Goal: Transaction & Acquisition: Purchase product/service

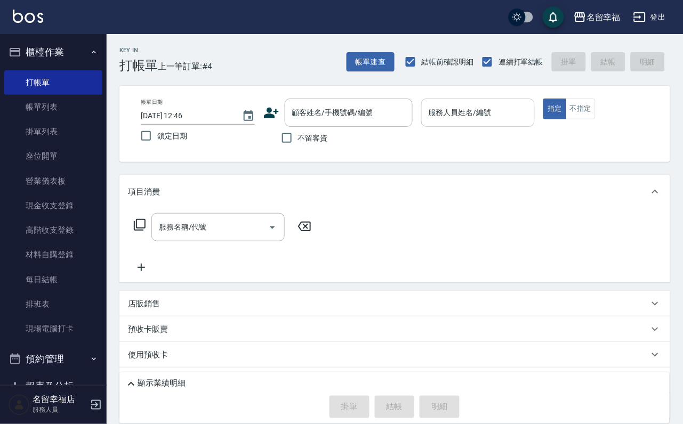
click at [511, 125] on div "服務人員姓名/編號" at bounding box center [478, 113] width 114 height 28
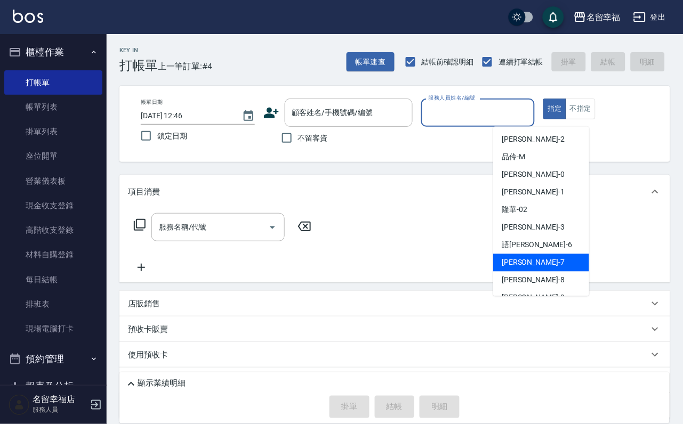
click at [542, 263] on div "[PERSON_NAME] -7" at bounding box center [541, 263] width 96 height 18
type input "[PERSON_NAME]-7"
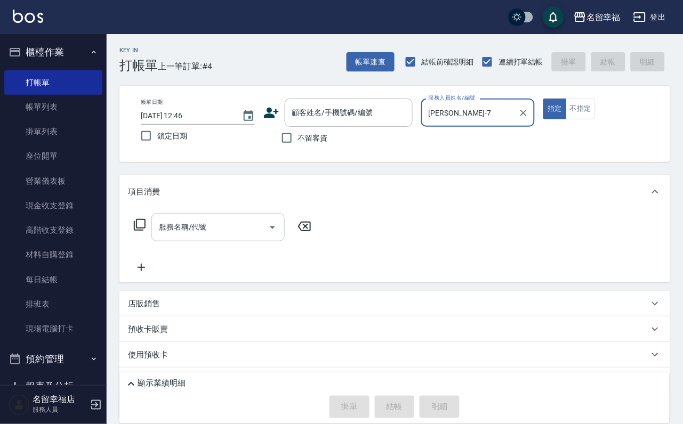
click at [242, 237] on input "服務名稱/代號" at bounding box center [210, 227] width 108 height 19
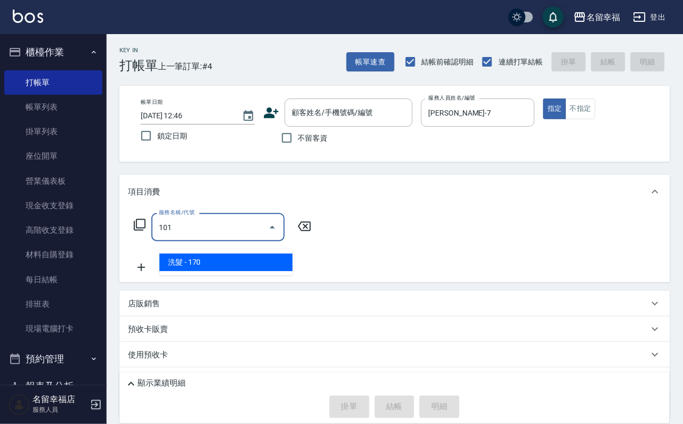
type input "洗髮(101)"
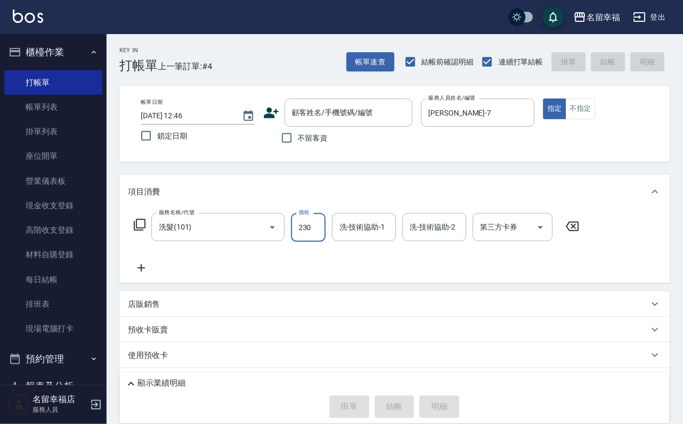
type input "230"
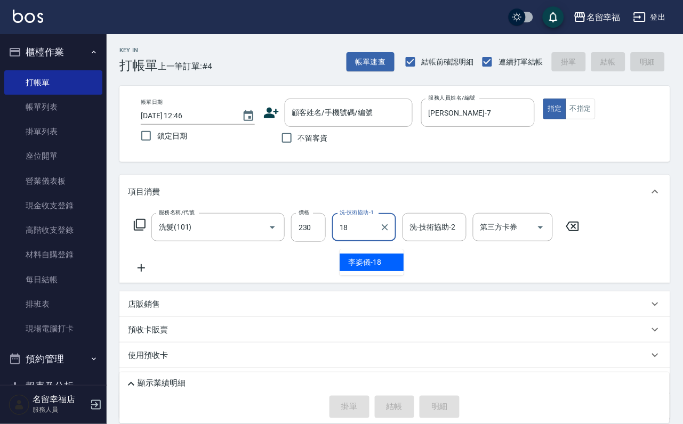
type input "[PERSON_NAME]-18"
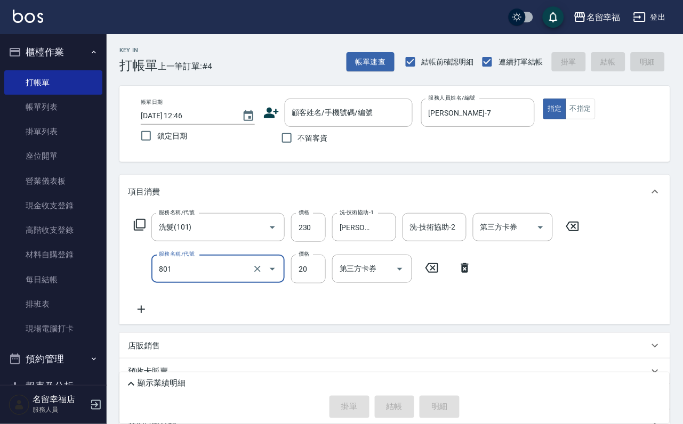
type input "潤絲(801)"
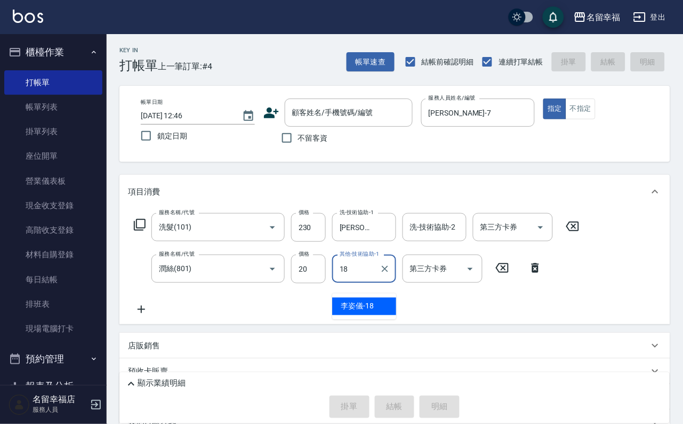
type input "[PERSON_NAME]-18"
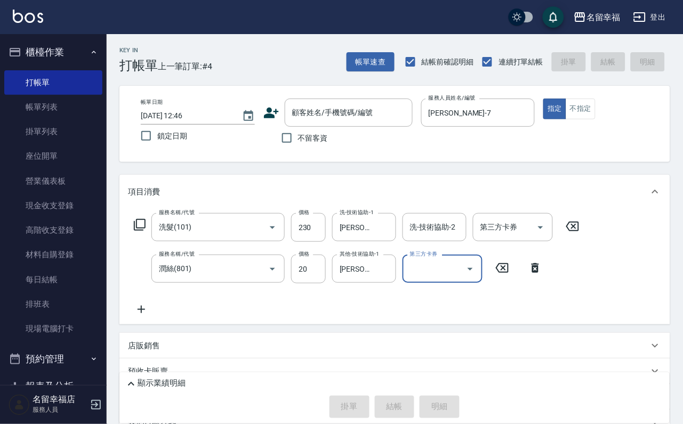
click at [323, 141] on span "不留客資" at bounding box center [313, 138] width 30 height 11
click at [298, 141] on input "不留客資" at bounding box center [287, 138] width 22 height 22
checkbox input "true"
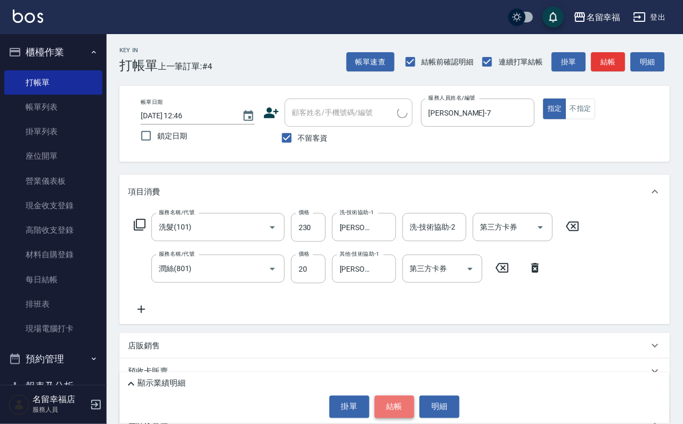
click at [405, 401] on button "結帳" at bounding box center [395, 407] width 40 height 22
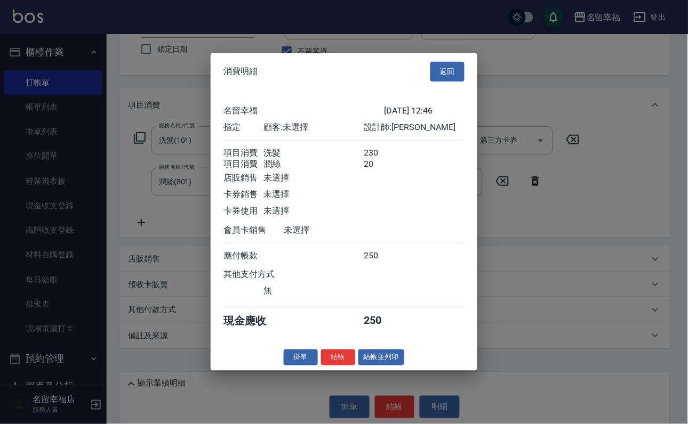
scroll to position [172, 0]
click at [386, 366] on button "結帳並列印" at bounding box center [381, 357] width 46 height 17
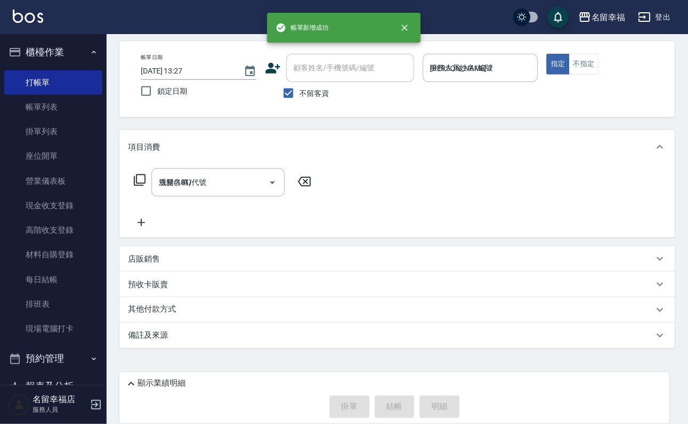
type input "[DATE] 13:27"
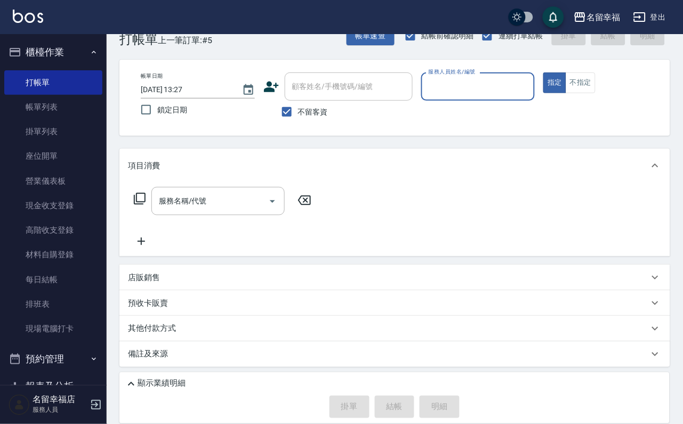
scroll to position [0, 0]
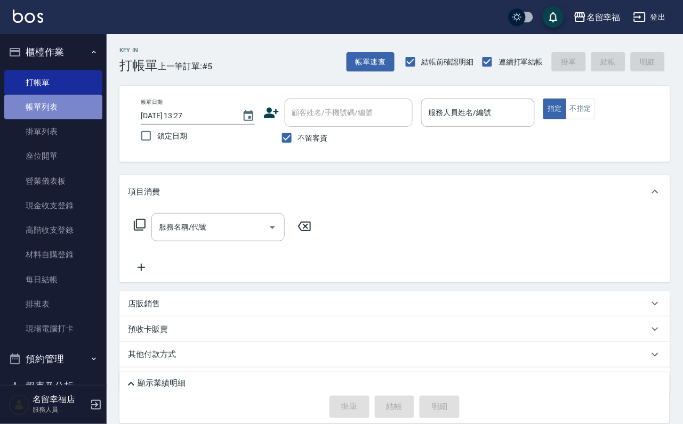
click at [57, 110] on link "帳單列表" at bounding box center [53, 107] width 98 height 25
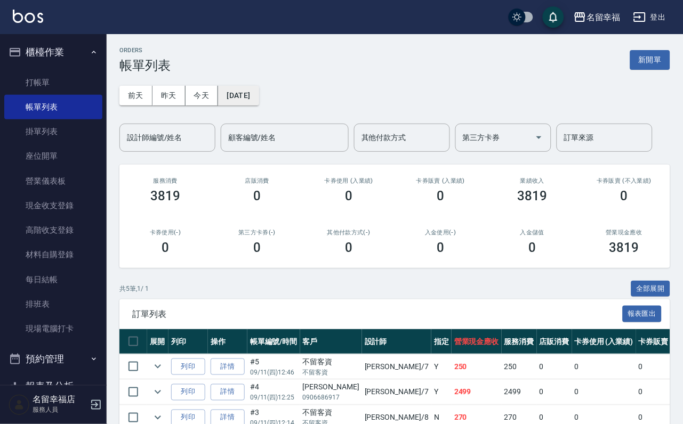
click at [250, 95] on button "[DATE]" at bounding box center [238, 96] width 41 height 20
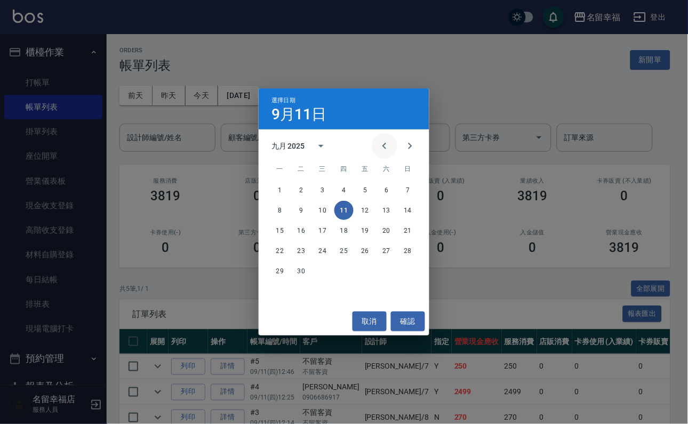
click at [378, 140] on icon "Previous month" at bounding box center [384, 146] width 13 height 13
click at [404, 147] on icon "Next month" at bounding box center [410, 146] width 13 height 13
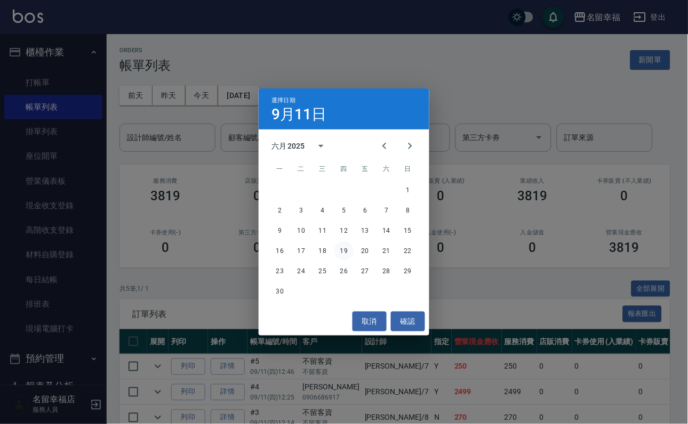
click at [342, 249] on button "19" at bounding box center [343, 251] width 19 height 19
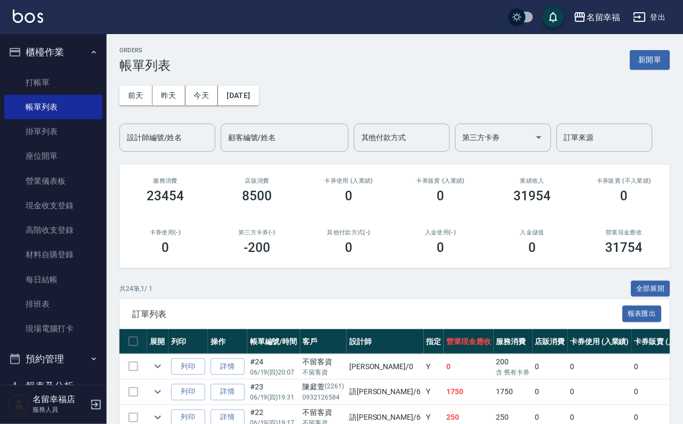
click at [177, 141] on input "設計師編號/姓名" at bounding box center [167, 137] width 86 height 19
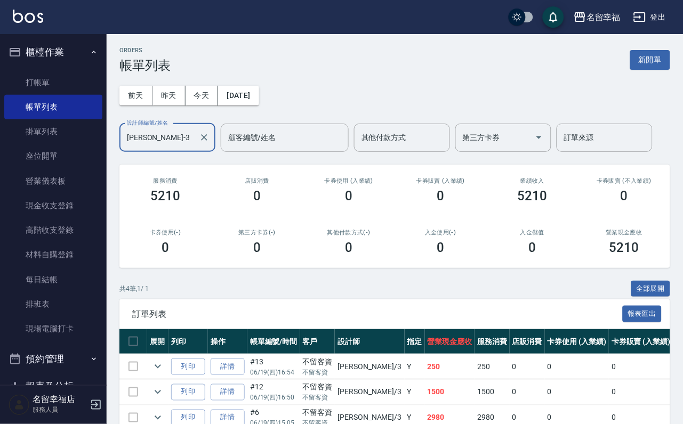
scroll to position [157, 0]
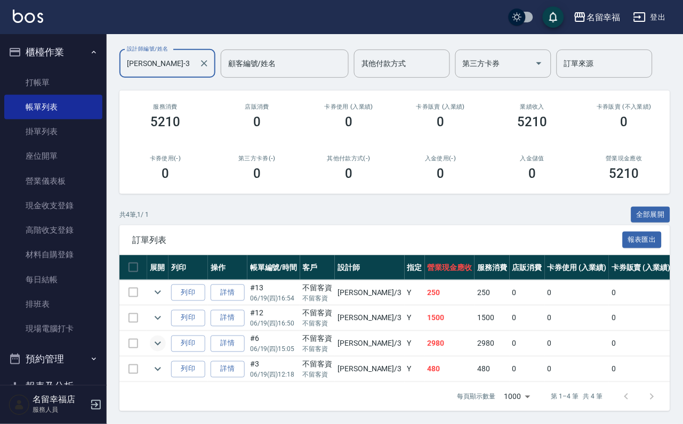
type input "[PERSON_NAME]-3"
click at [161, 342] on icon "expand row" at bounding box center [158, 344] width 6 height 4
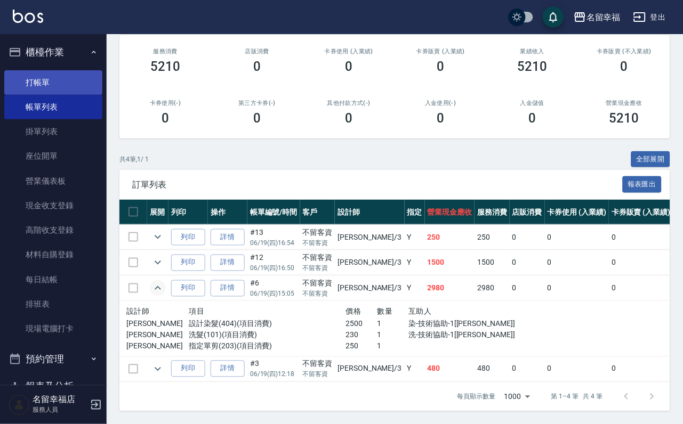
click at [71, 89] on link "打帳單" at bounding box center [53, 82] width 98 height 25
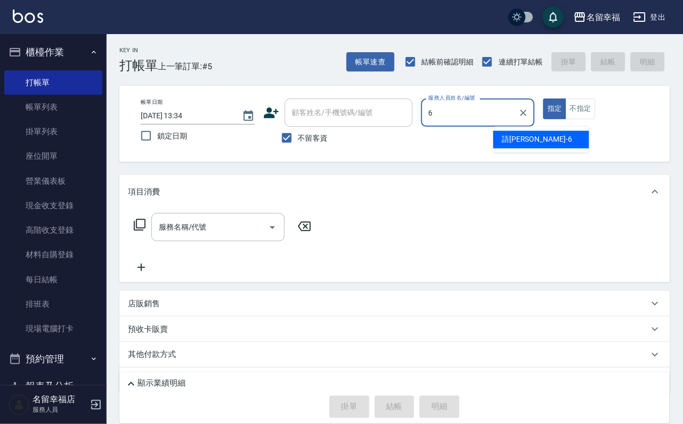
type input "語[PERSON_NAME]-6"
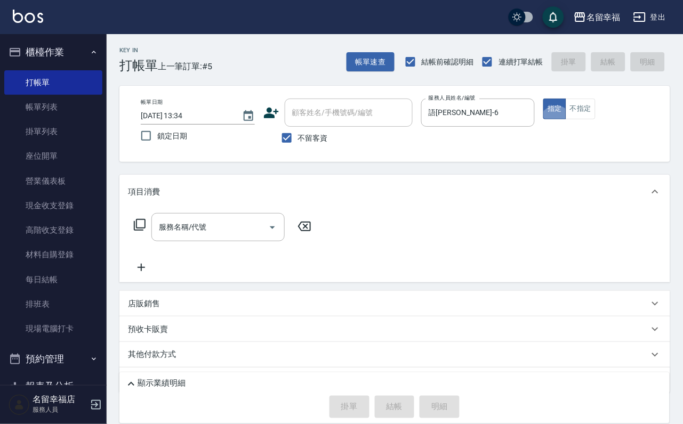
type button "true"
click at [154, 235] on div "服務名稱/代號 服務名稱/代號" at bounding box center [223, 227] width 190 height 28
click at [142, 230] on icon at bounding box center [139, 225] width 13 height 13
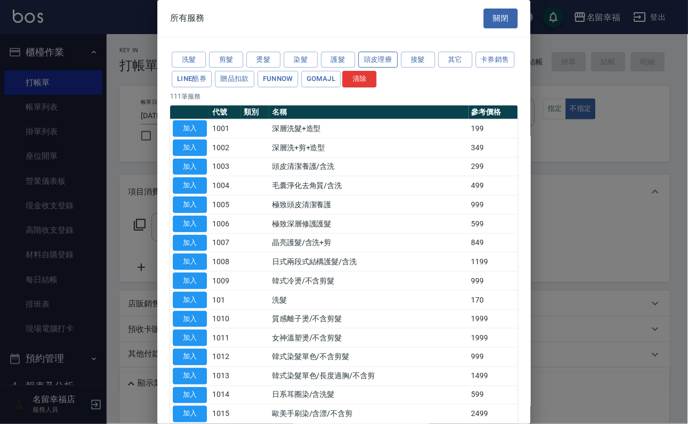
click at [372, 59] on button "頭皮理療" at bounding box center [377, 60] width 39 height 17
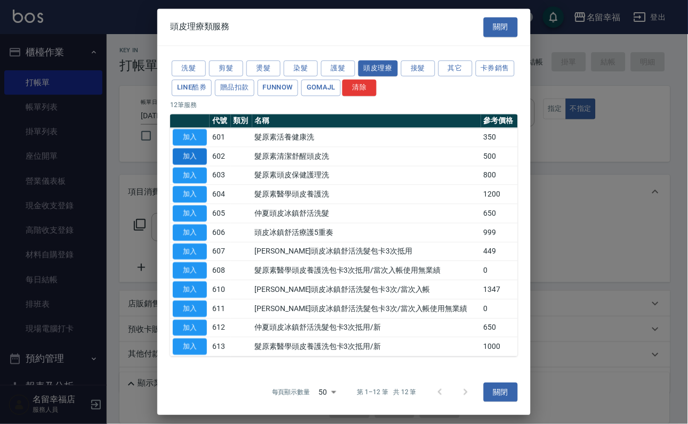
click at [191, 165] on button "加入" at bounding box center [190, 156] width 34 height 17
type input "髮原素清潔舒醒頭皮洗(602)"
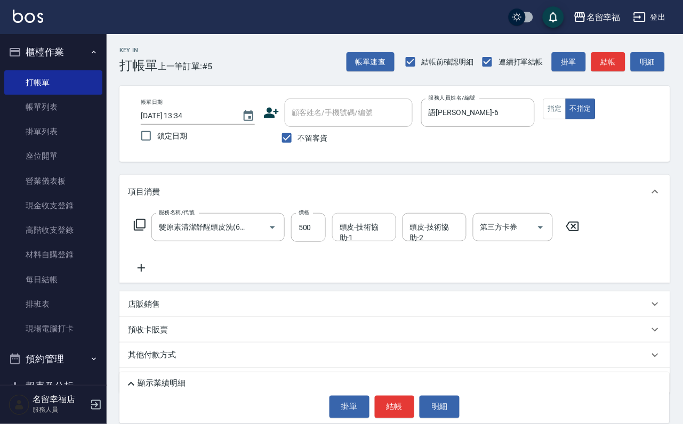
drag, startPoint x: 372, startPoint y: 236, endPoint x: 366, endPoint y: 249, distance: 14.1
click at [372, 239] on div "頭皮-技術協助-1 頭皮-技術協助-1" at bounding box center [364, 227] width 64 height 28
type input "[PERSON_NAME]-14"
drag, startPoint x: 400, startPoint y: 403, endPoint x: 396, endPoint y: 398, distance: 6.8
click at [400, 401] on button "結帳" at bounding box center [395, 407] width 40 height 22
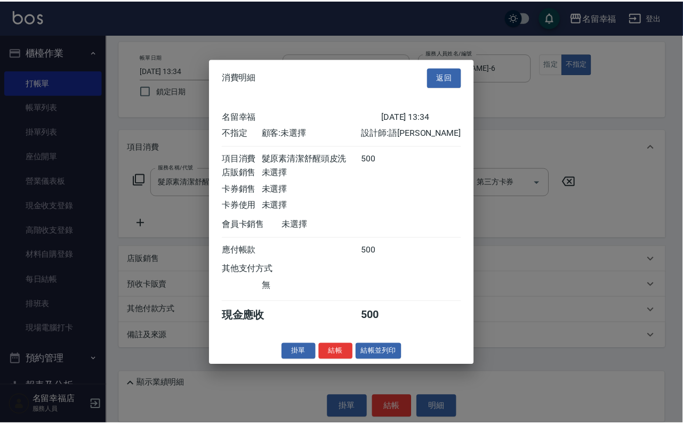
scroll to position [151, 0]
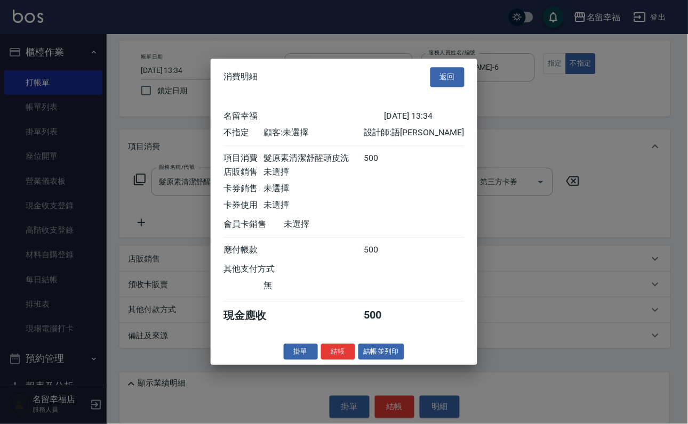
click at [379, 360] on button "結帳並列印" at bounding box center [381, 352] width 46 height 17
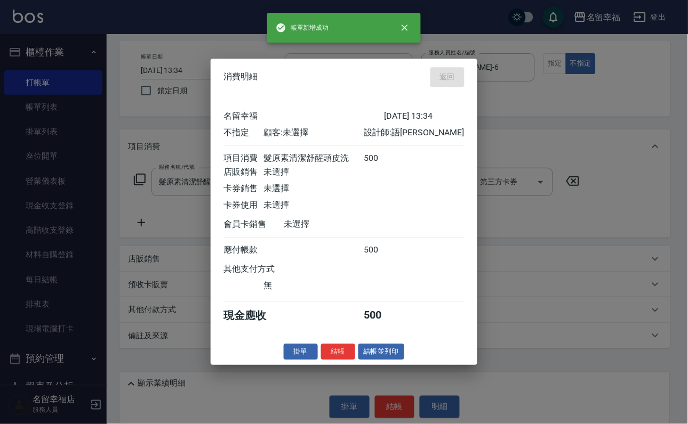
type input "[DATE] 13:44"
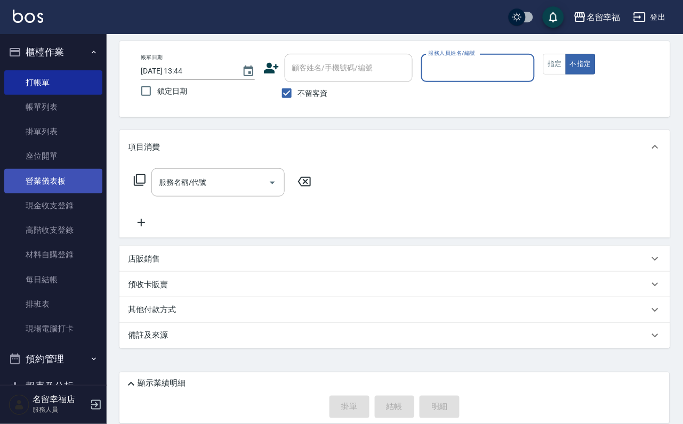
drag, startPoint x: 61, startPoint y: 106, endPoint x: 75, endPoint y: 184, distance: 79.5
click at [61, 106] on link "帳單列表" at bounding box center [53, 107] width 98 height 25
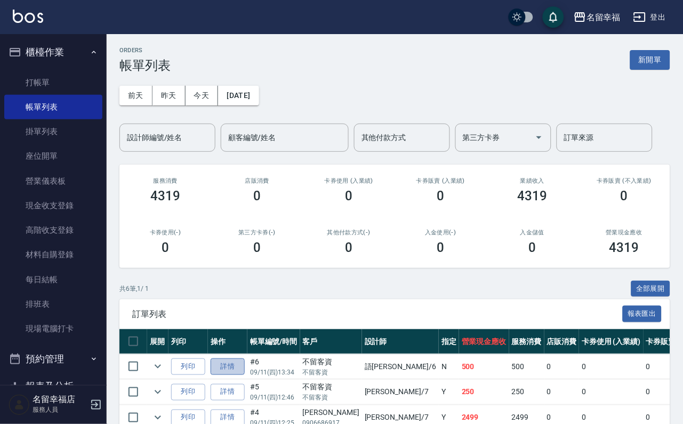
click at [241, 375] on link "詳情" at bounding box center [228, 367] width 34 height 17
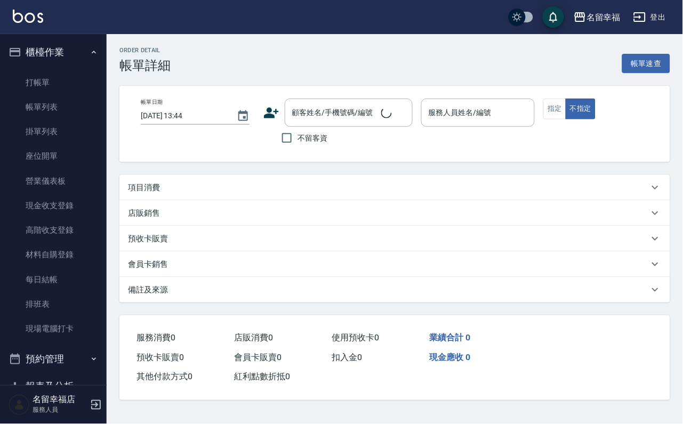
type input "[DATE] 13:34"
checkbox input "true"
type input "語[PERSON_NAME]-6"
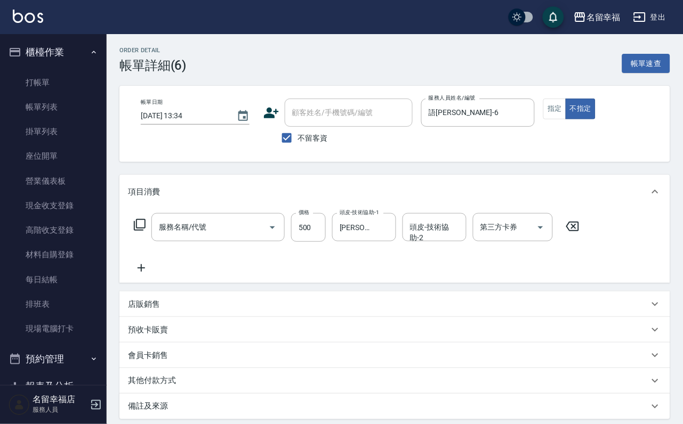
click at [310, 216] on label "價格" at bounding box center [304, 212] width 11 height 8
click at [318, 222] on input "500" at bounding box center [308, 227] width 35 height 29
type input "髮原素清潔舒醒頭皮洗(602)"
type input "550"
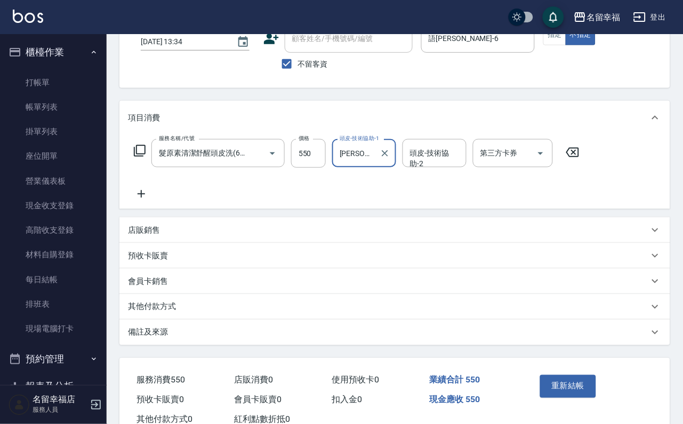
scroll to position [149, 0]
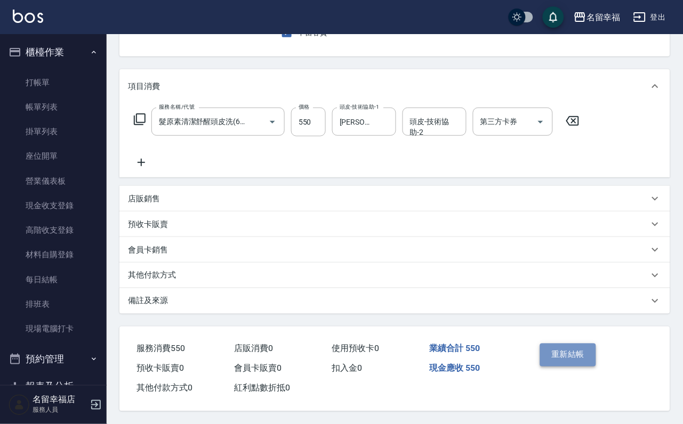
click at [597, 344] on button "重新結帳" at bounding box center [568, 355] width 57 height 22
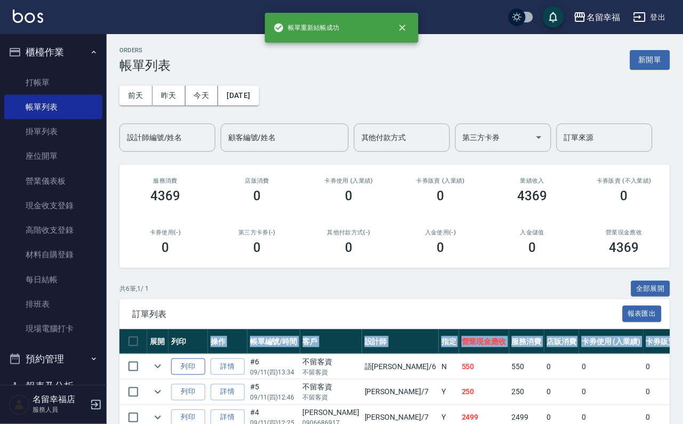
drag, startPoint x: 213, startPoint y: 387, endPoint x: 201, endPoint y: 392, distance: 13.2
click at [202, 391] on table "展開 列印 操作 帳單編號/時間 客戶 設計師 指定 營業現金應收 服務消費 店販消費 卡券使用 (入業績) 卡券販賣 (入業績) 業績收入 卡券販賣 (不入…" at bounding box center [592, 418] width 947 height 179
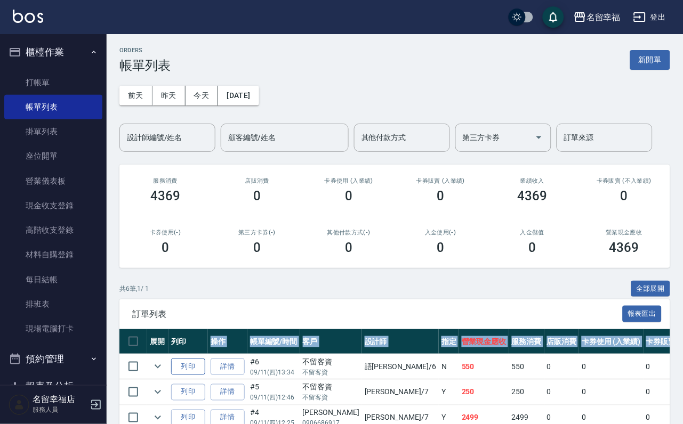
click at [201, 375] on button "列印" at bounding box center [188, 367] width 34 height 17
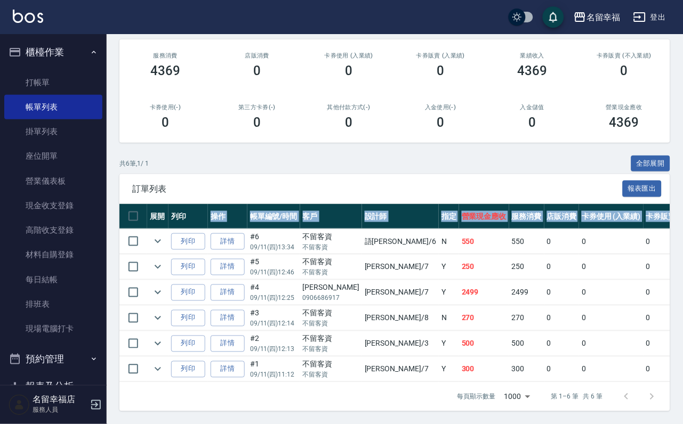
scroll to position [224, 0]
click at [34, 79] on link "打帳單" at bounding box center [53, 82] width 98 height 25
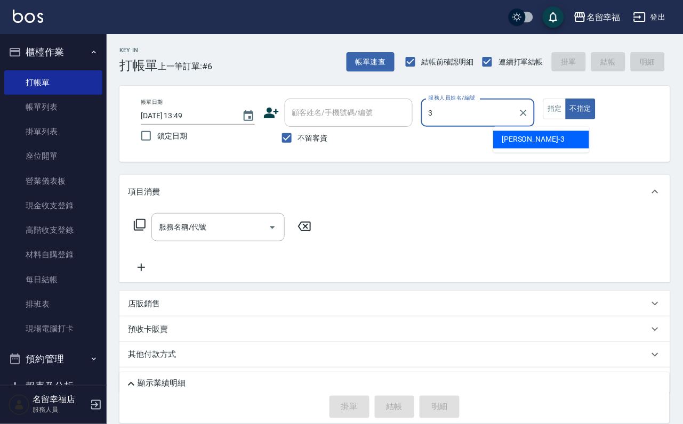
type input "[PERSON_NAME]-3"
type button "false"
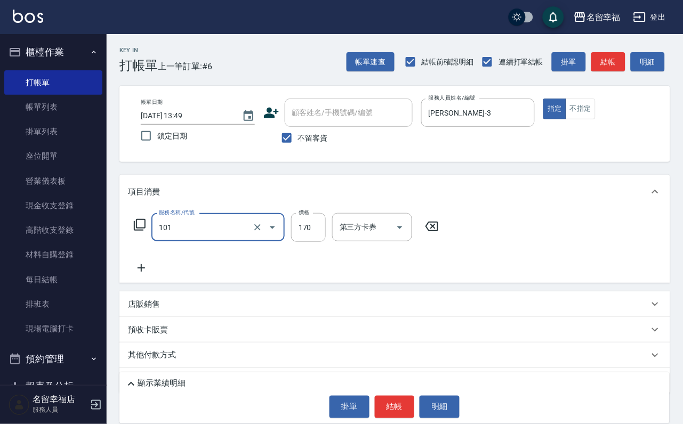
type input "洗髮(101)"
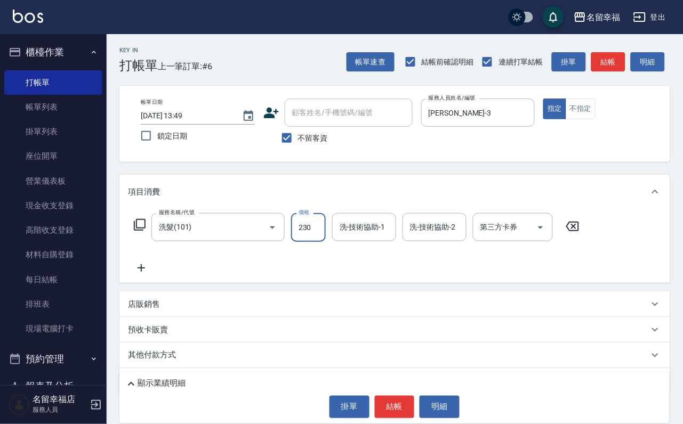
type input "230"
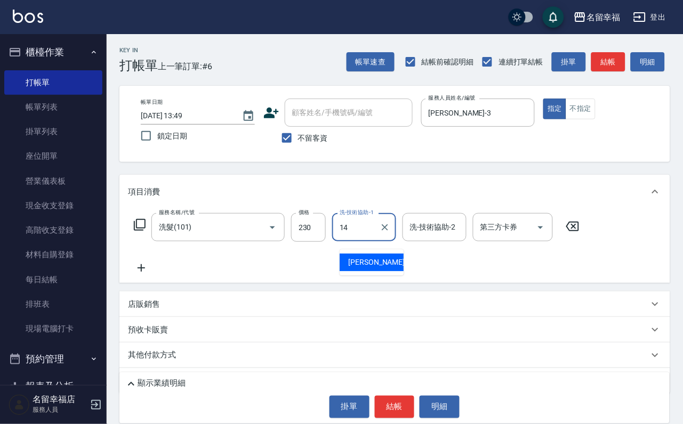
type input "[PERSON_NAME]-14"
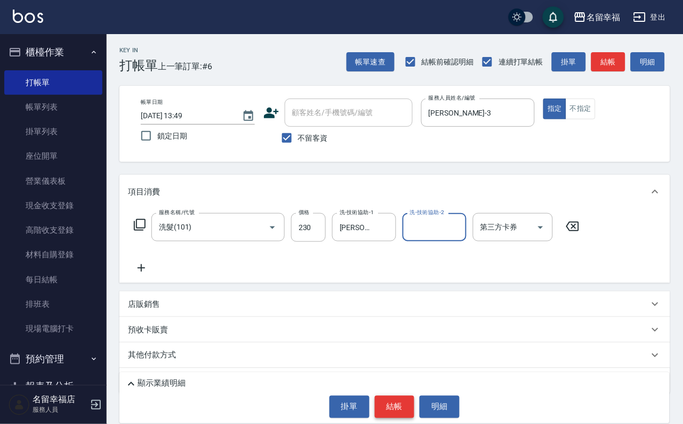
drag, startPoint x: 398, startPoint y: 403, endPoint x: 417, endPoint y: 417, distance: 23.2
click at [419, 420] on div "顯示業績明細 掛單 結帳 明細" at bounding box center [394, 398] width 550 height 51
drag, startPoint x: 415, startPoint y: 413, endPoint x: 398, endPoint y: 399, distance: 22.0
click at [411, 409] on button "結帳" at bounding box center [395, 407] width 40 height 22
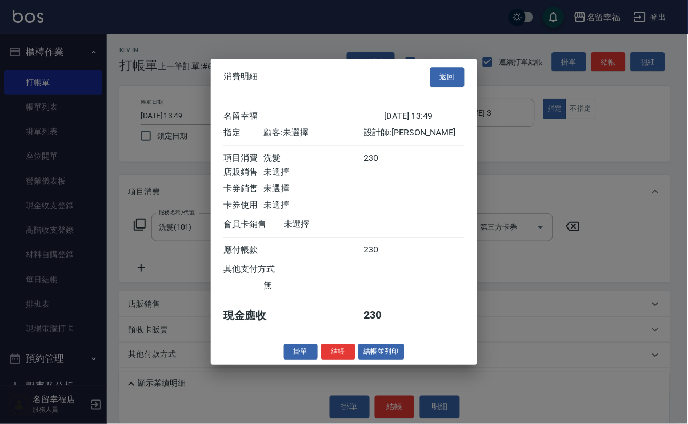
drag, startPoint x: 396, startPoint y: 397, endPoint x: 391, endPoint y: 387, distance: 11.2
click at [395, 256] on div "230" at bounding box center [384, 250] width 40 height 11
drag, startPoint x: 329, startPoint y: 410, endPoint x: 306, endPoint y: 367, distance: 48.7
click at [328, 360] on button "結帳" at bounding box center [338, 352] width 34 height 17
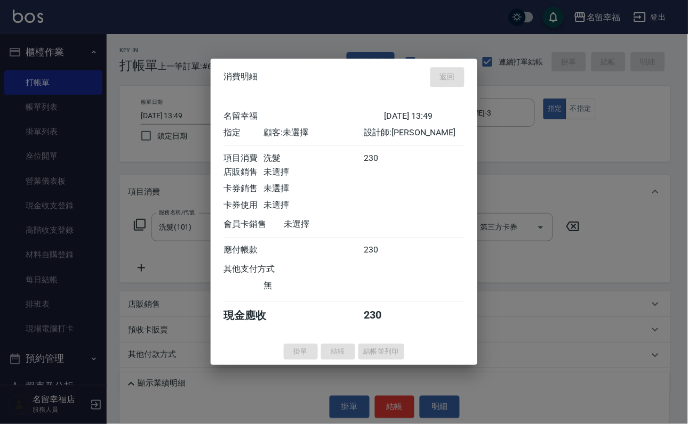
type input "[DATE] 14:49"
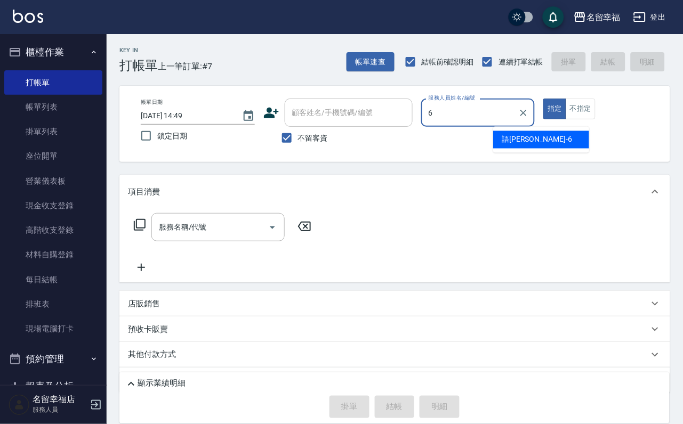
type input "語[PERSON_NAME]-6"
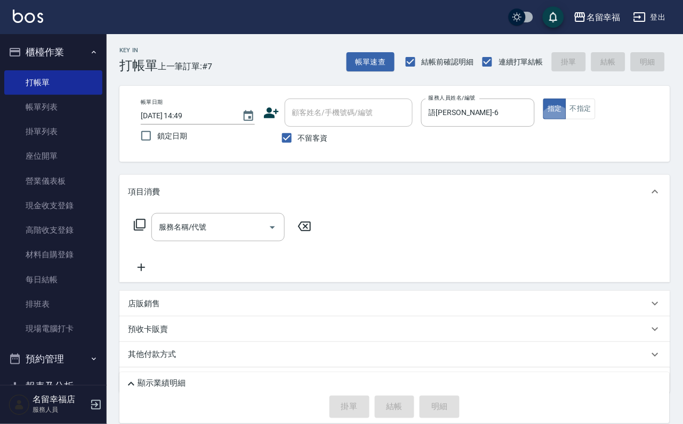
type button "true"
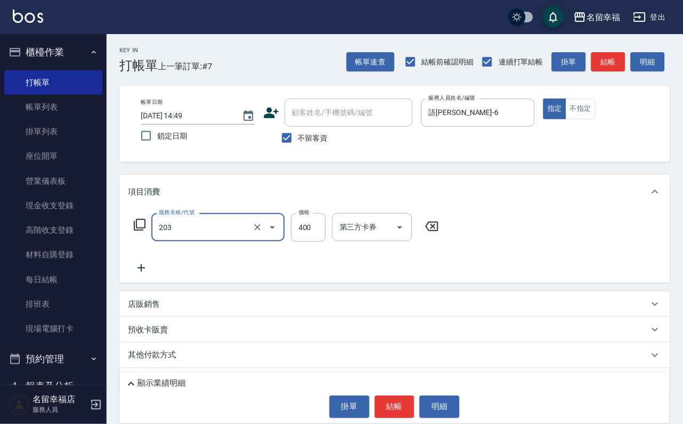
type input "指定單剪(203)"
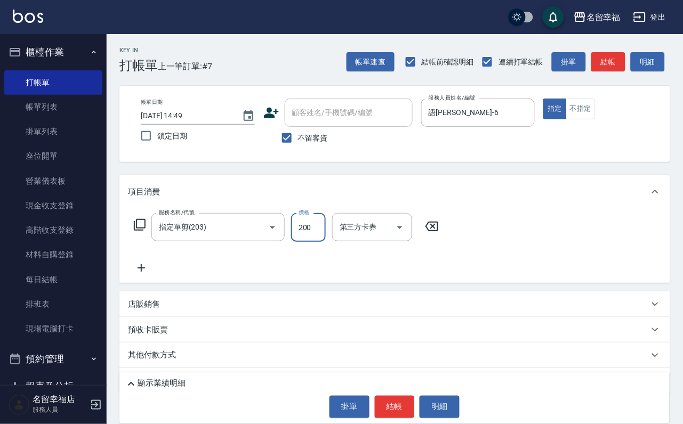
type input "200"
click at [384, 407] on button "結帳" at bounding box center [395, 407] width 40 height 22
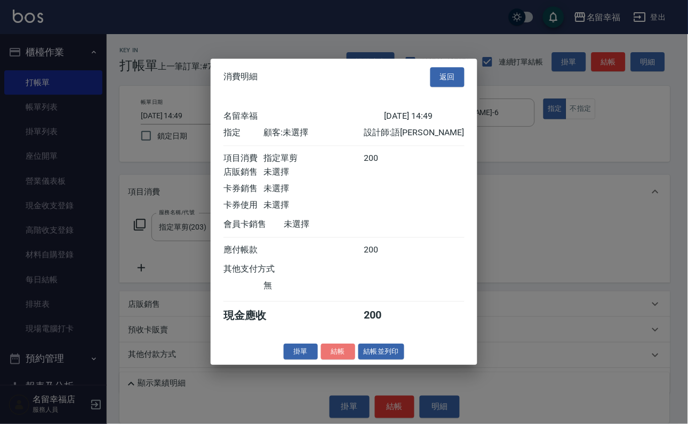
drag, startPoint x: 325, startPoint y: 401, endPoint x: 312, endPoint y: 390, distance: 17.4
click at [322, 360] on button "結帳" at bounding box center [338, 352] width 34 height 17
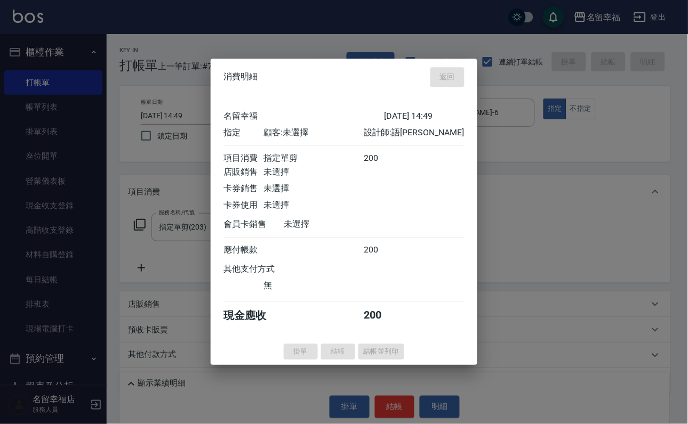
type input "[DATE] 15:12"
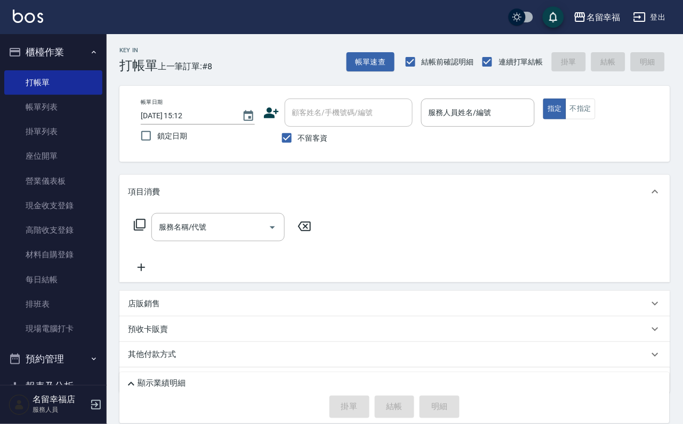
drag, startPoint x: 280, startPoint y: 188, endPoint x: 218, endPoint y: 163, distance: 67.7
click at [211, 162] on div "帳單日期 [DATE] 15:12 鎖定日期 顧客姓名/手機號碼/編號 顧客姓名/手機號碼/編號 不留客資 服務人員姓名/編號 服務人員姓名/編號 指定 不指定" at bounding box center [394, 124] width 551 height 76
drag, startPoint x: 593, startPoint y: 109, endPoint x: 583, endPoint y: 108, distance: 10.3
click at [591, 109] on div "帳單日期 [DATE] 15:12 鎖定日期 顧客姓名/手機號碼/編號 顧客姓名/手機號碼/編號 不留客資 服務人員姓名/編號 服務人員姓名/編號 指定 不指定" at bounding box center [394, 124] width 525 height 51
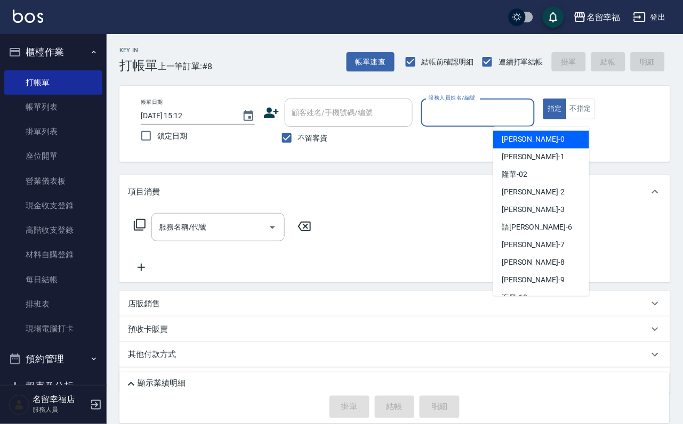
click at [530, 108] on input "服務人員姓名/編號" at bounding box center [478, 112] width 104 height 19
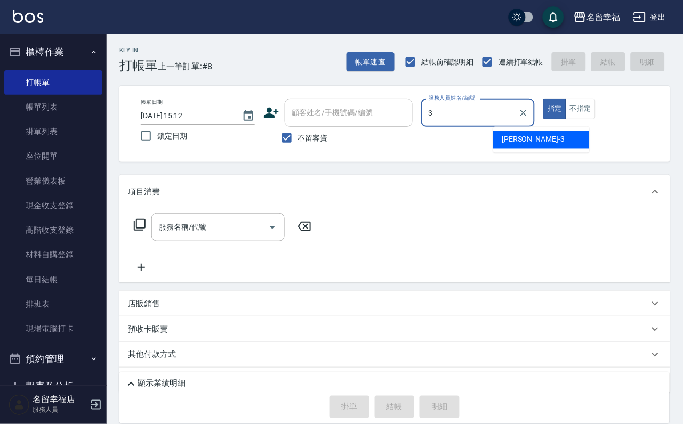
type input "[PERSON_NAME]-3"
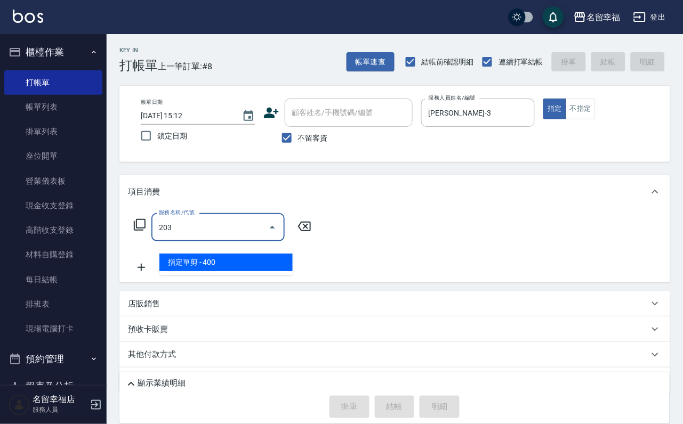
type input "指定單剪(203)"
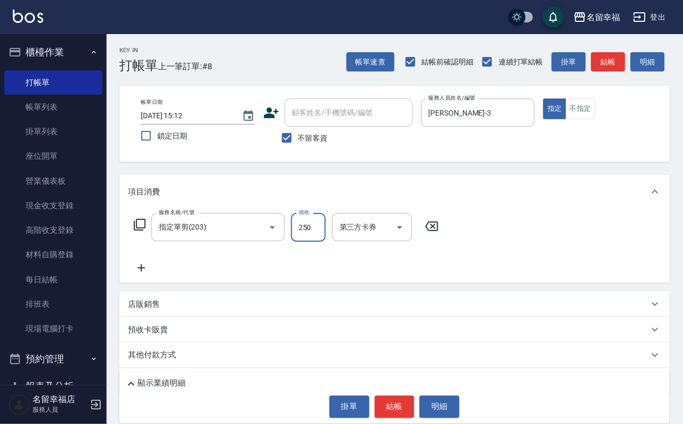
type input "250"
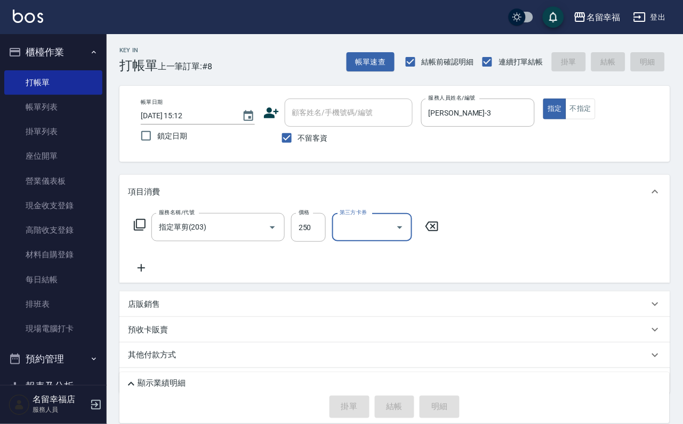
type input "[DATE] 15:49"
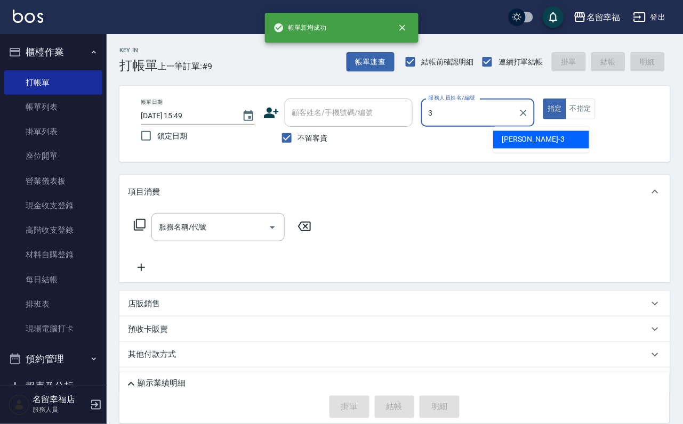
type input "[PERSON_NAME]-3"
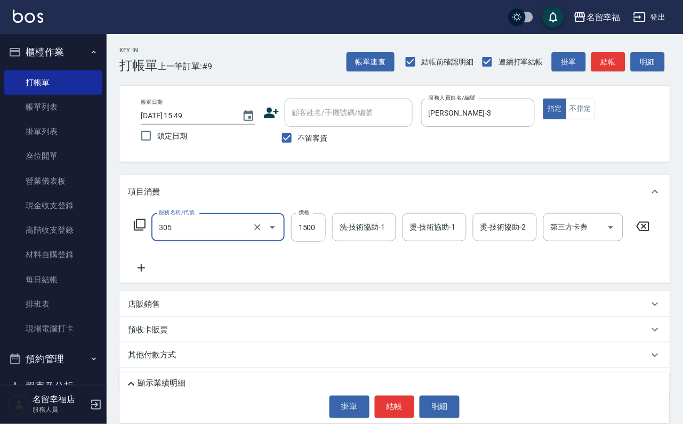
type input "設計燙髮1500(305)"
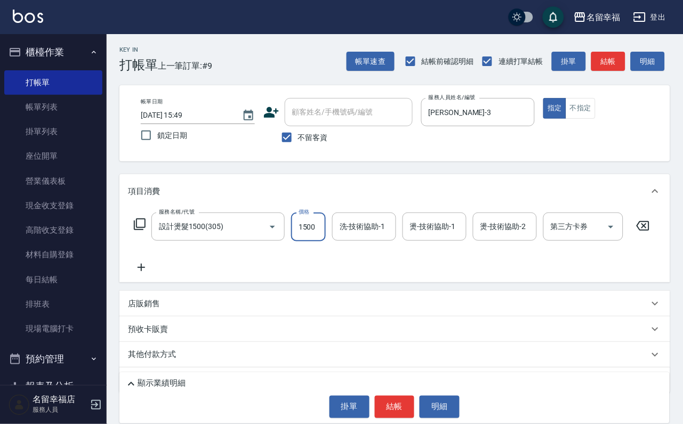
scroll to position [75, 0]
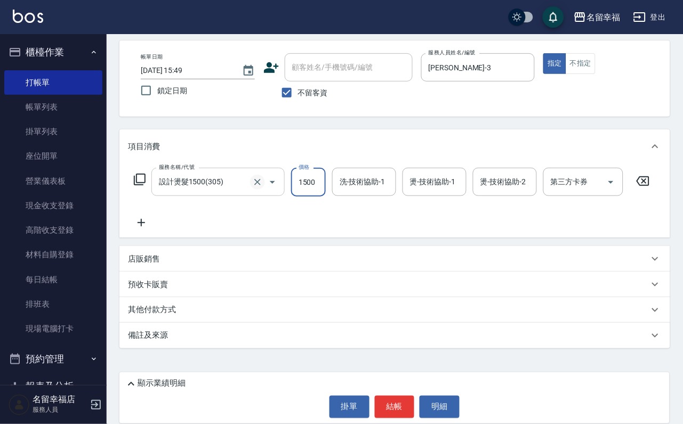
click at [252, 177] on icon "Clear" at bounding box center [257, 182] width 11 height 11
click at [194, 173] on input "服務名稱/代號" at bounding box center [203, 182] width 94 height 19
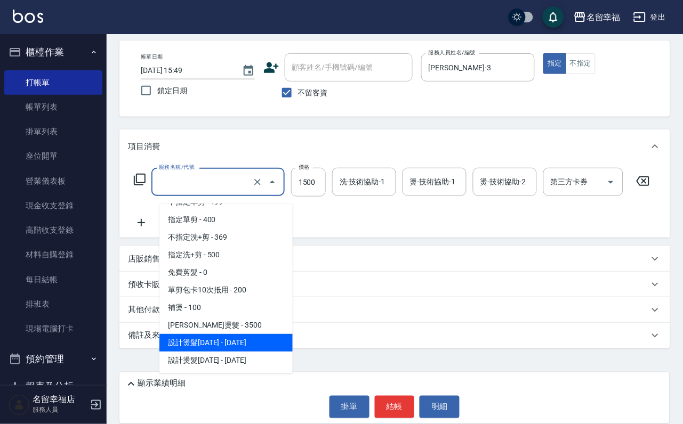
scroll to position [63, 0]
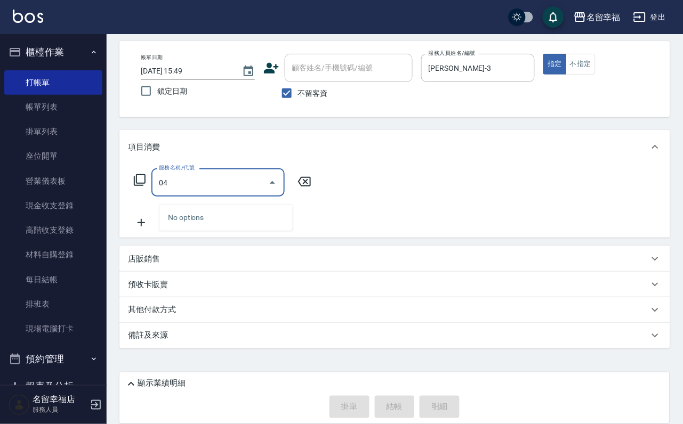
type input "0"
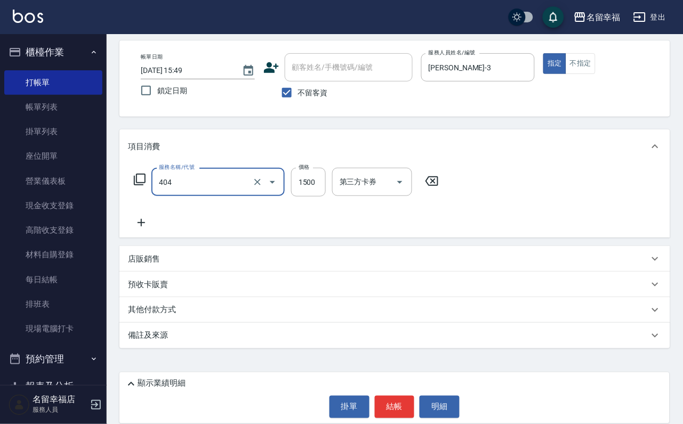
type input "設計染髮(404)"
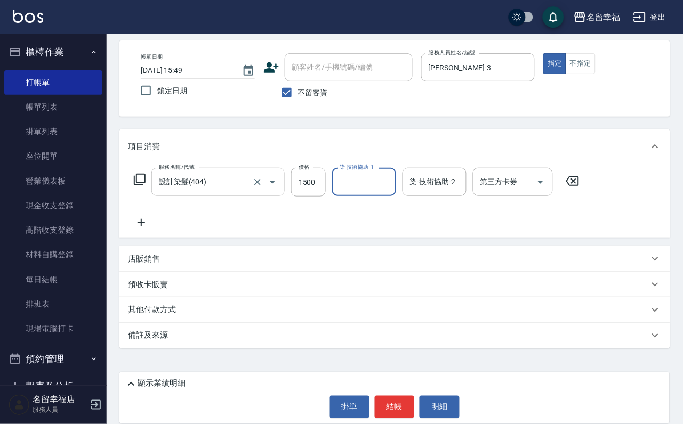
scroll to position [0, 0]
type input "[PERSON_NAME]-3"
click at [146, 216] on icon at bounding box center [141, 222] width 27 height 13
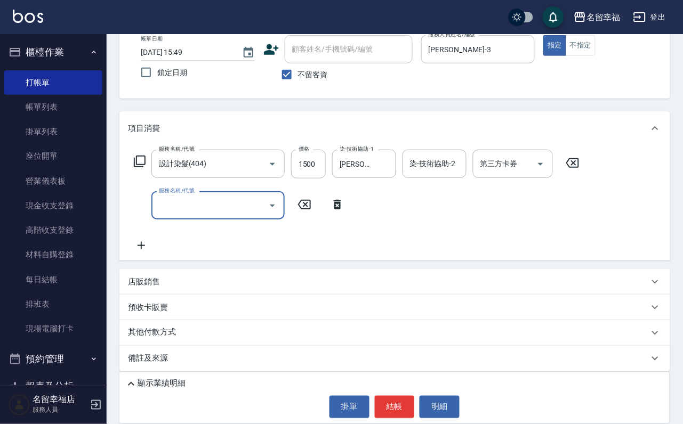
click at [172, 215] on input "服務名稱/代號" at bounding box center [210, 205] width 108 height 19
type input "洗髮(101)"
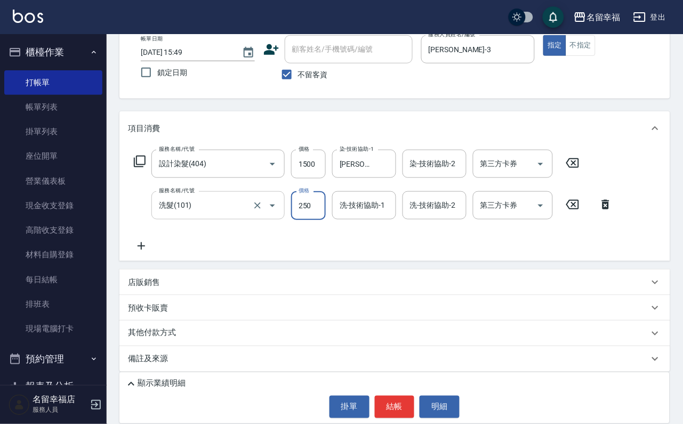
type input "250"
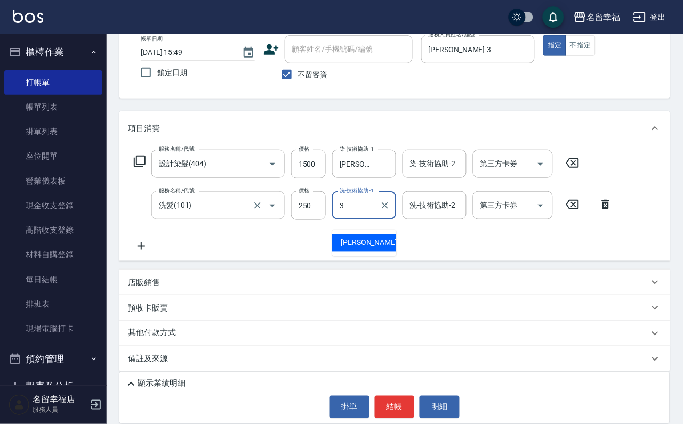
type input "[PERSON_NAME]-3"
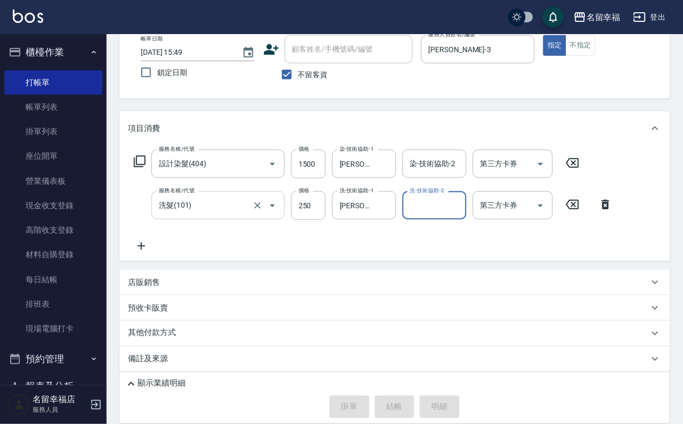
type input "[DATE] 15:50"
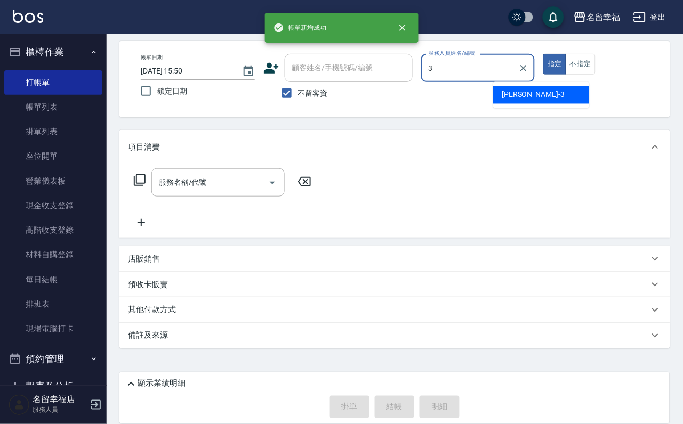
type input "[PERSON_NAME]-3"
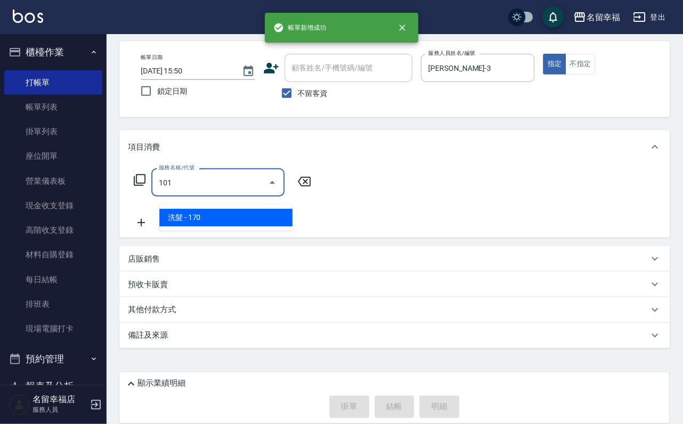
type input "洗髮(101)"
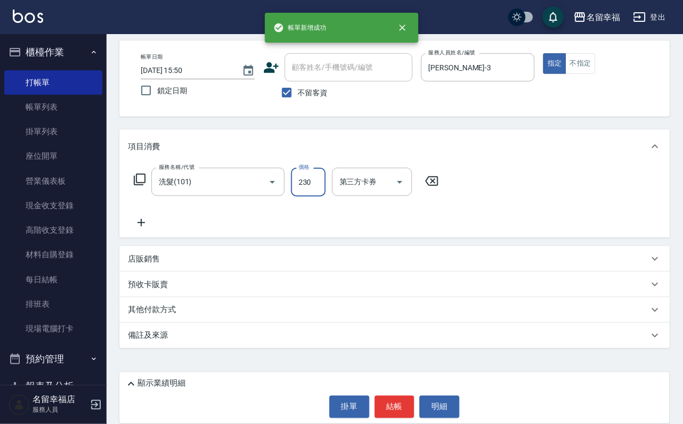
type input "230"
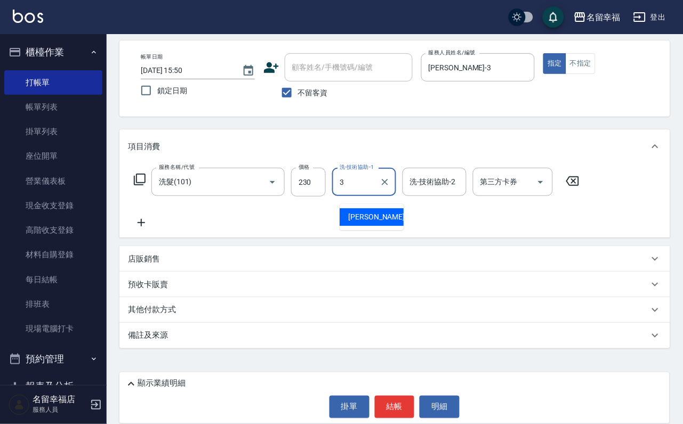
type input "[PERSON_NAME]-3"
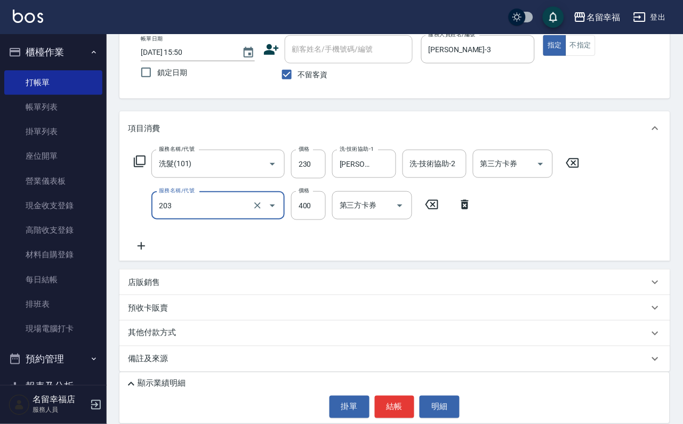
type input "指定單剪(203)"
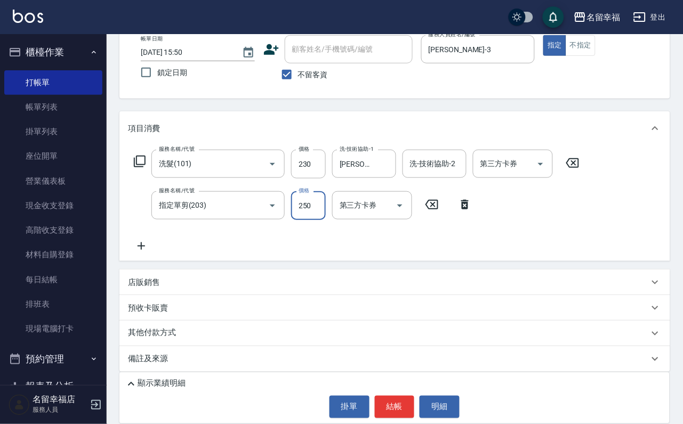
type input "250"
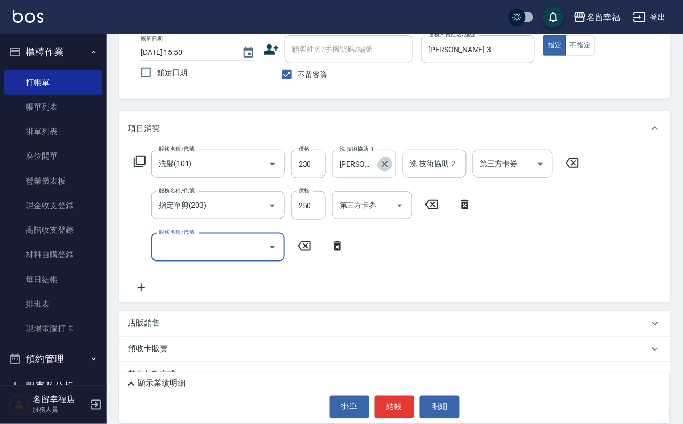
drag, startPoint x: 390, startPoint y: 177, endPoint x: 379, endPoint y: 173, distance: 11.8
click at [389, 170] on icon "Clear" at bounding box center [385, 164] width 11 height 11
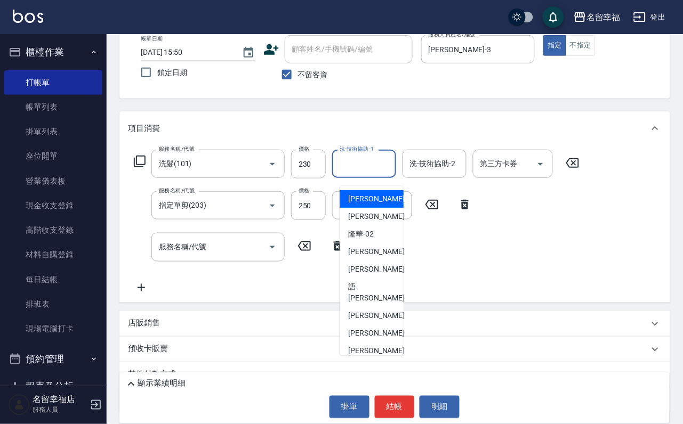
click at [372, 173] on input "洗-技術協助-1" at bounding box center [364, 164] width 54 height 19
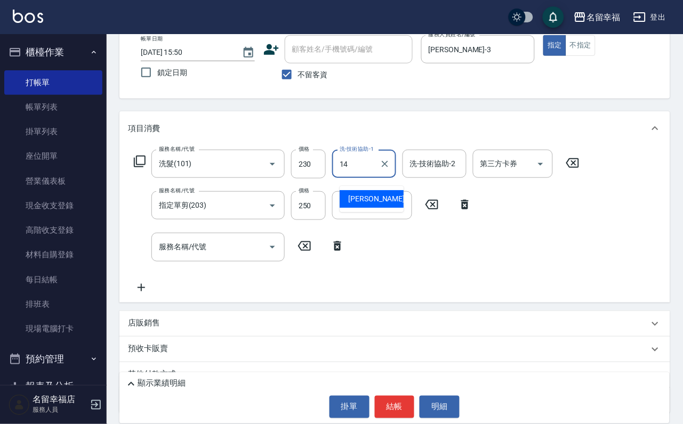
type input "[PERSON_NAME]-14"
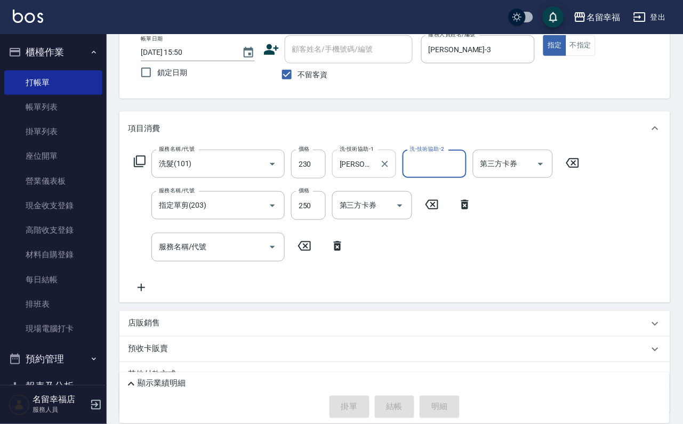
type input "[DATE] 15:51"
